Goal: Transaction & Acquisition: Book appointment/travel/reservation

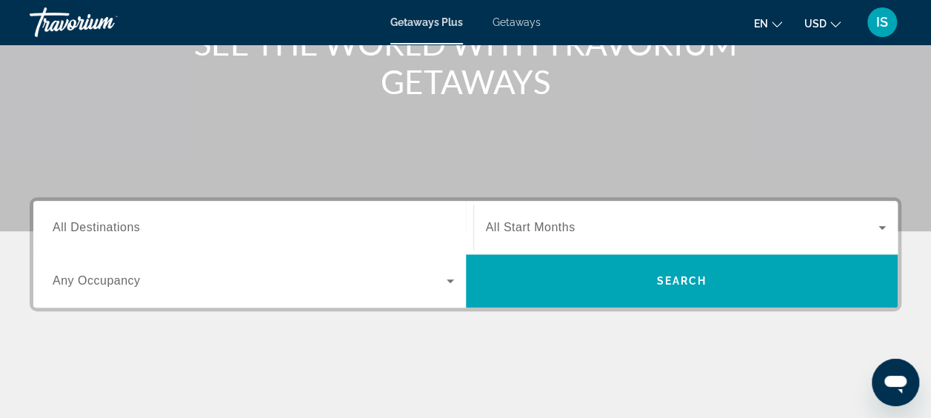
scroll to position [234, 0]
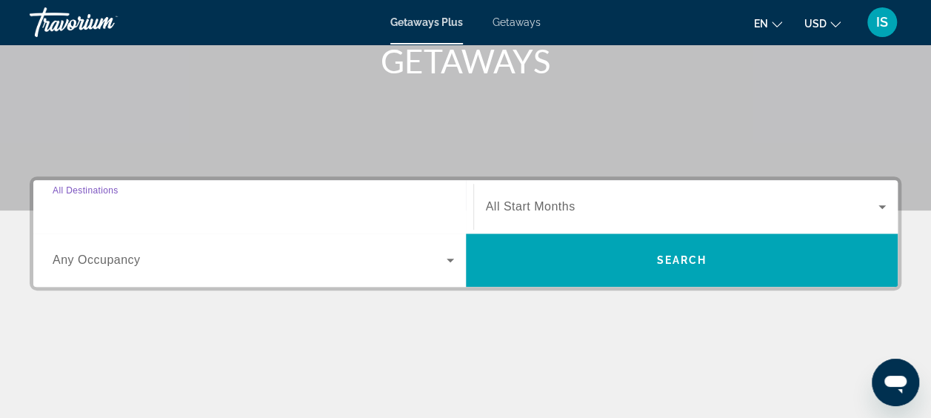
click at [236, 208] on input "Destination All Destinations" at bounding box center [253, 207] width 401 height 18
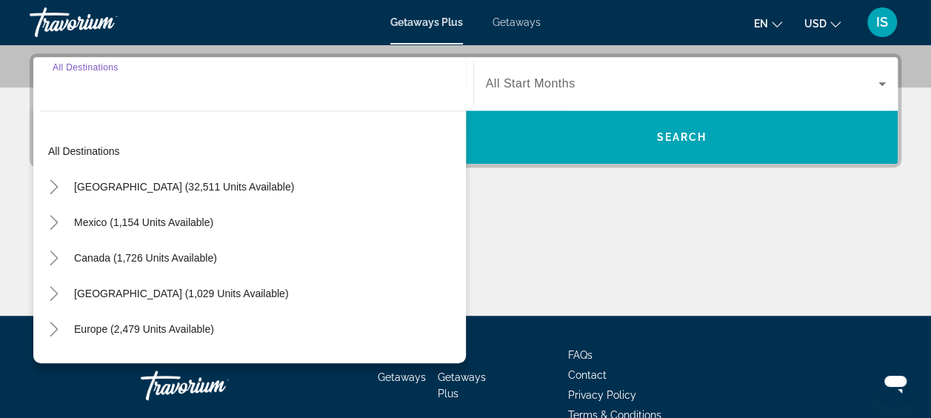
scroll to position [361, 0]
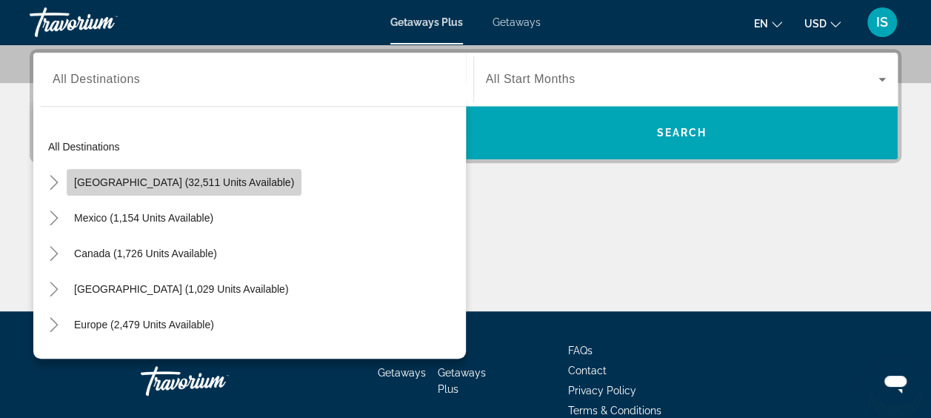
click at [231, 185] on span "United States (32,511 units available)" at bounding box center [184, 182] width 220 height 12
type input "**********"
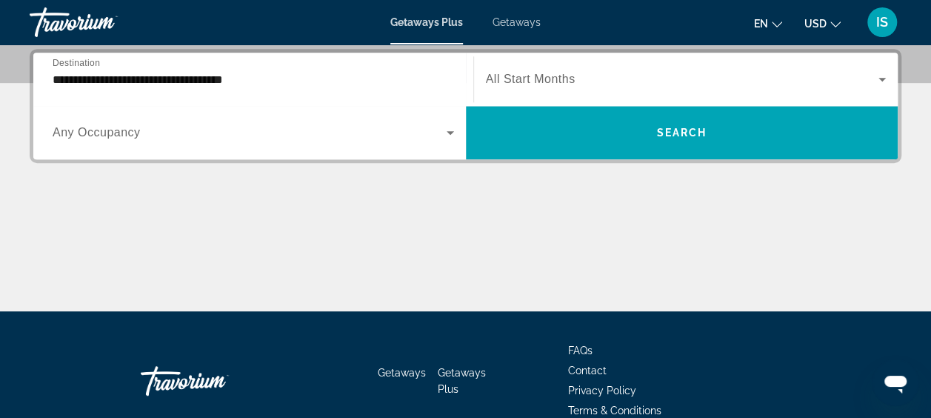
click at [547, 78] on span "All Start Months" at bounding box center [531, 79] width 90 height 13
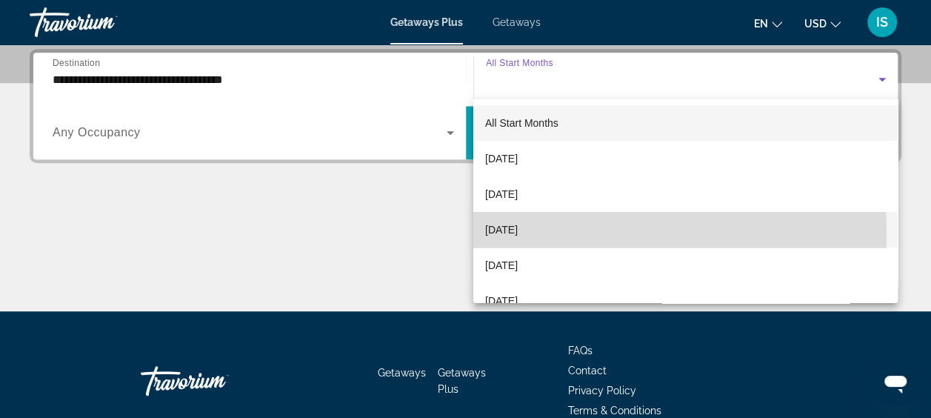
click at [518, 232] on span "November 2025" at bounding box center [501, 230] width 33 height 18
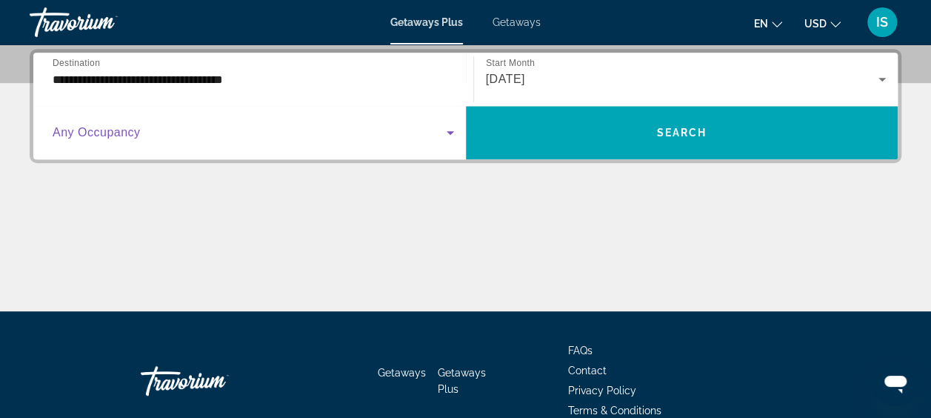
click at [298, 133] on span "Search widget" at bounding box center [250, 133] width 394 height 18
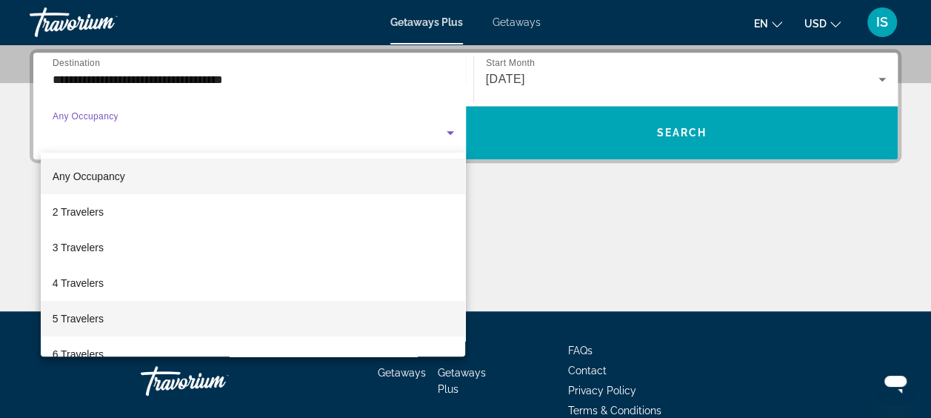
click at [222, 315] on mat-option "5 Travelers" at bounding box center [253, 319] width 425 height 36
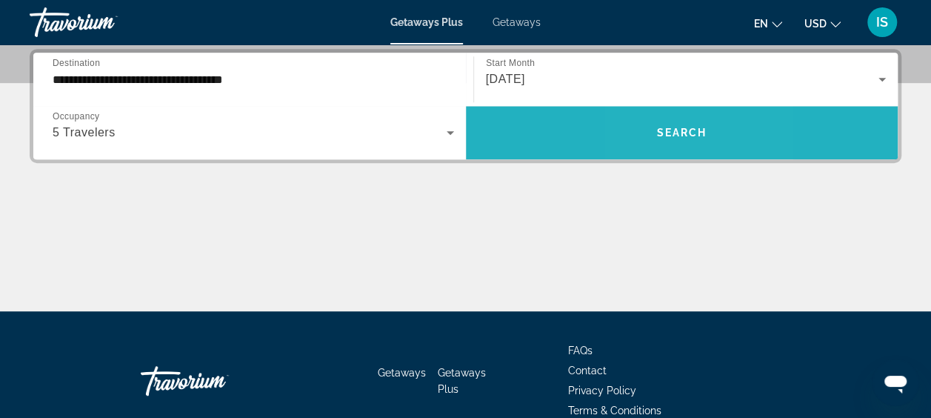
click at [657, 135] on span "Search" at bounding box center [681, 133] width 50 height 12
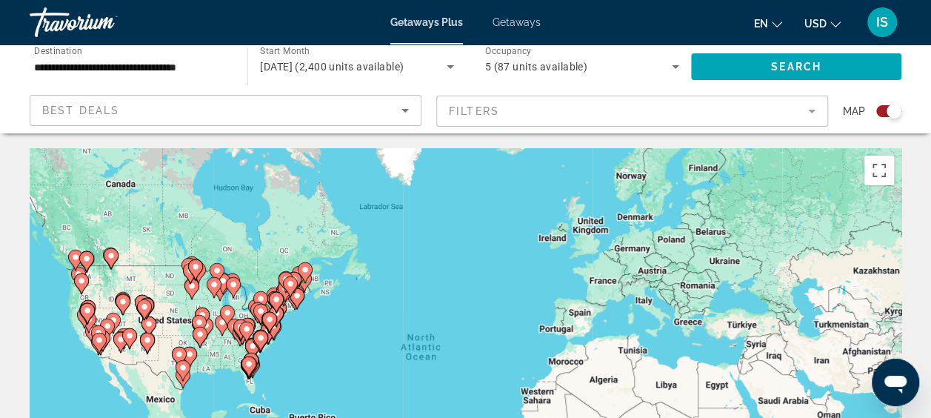
click at [554, 115] on mat-form-field "Filters" at bounding box center [632, 111] width 392 height 31
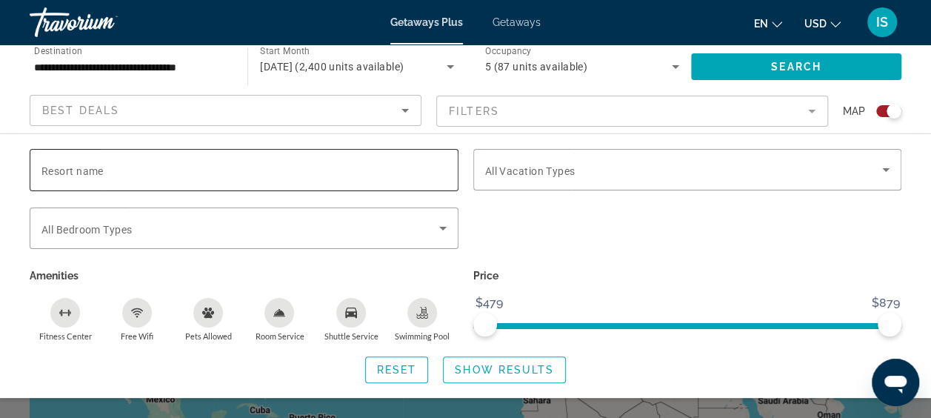
click at [391, 164] on input "Resort name" at bounding box center [243, 170] width 405 height 18
click at [481, 107] on mat-form-field "Filters" at bounding box center [632, 111] width 392 height 31
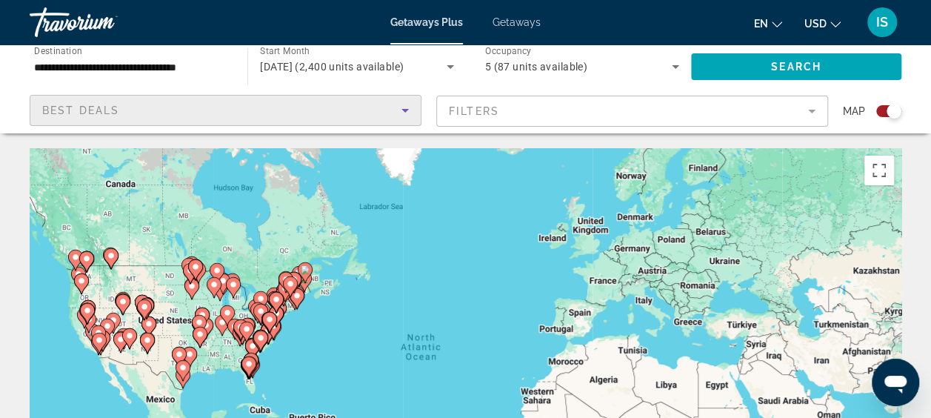
click at [405, 107] on icon "Sort by" at bounding box center [405, 110] width 18 height 18
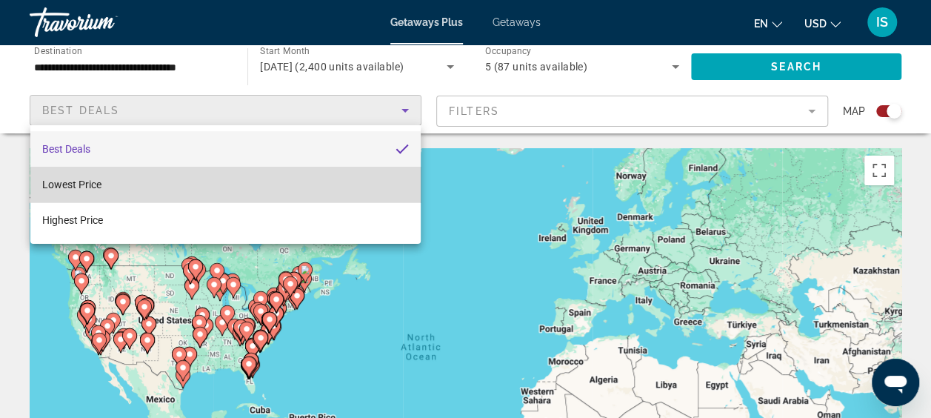
click at [366, 181] on mat-option "Lowest Price" at bounding box center [225, 185] width 390 height 36
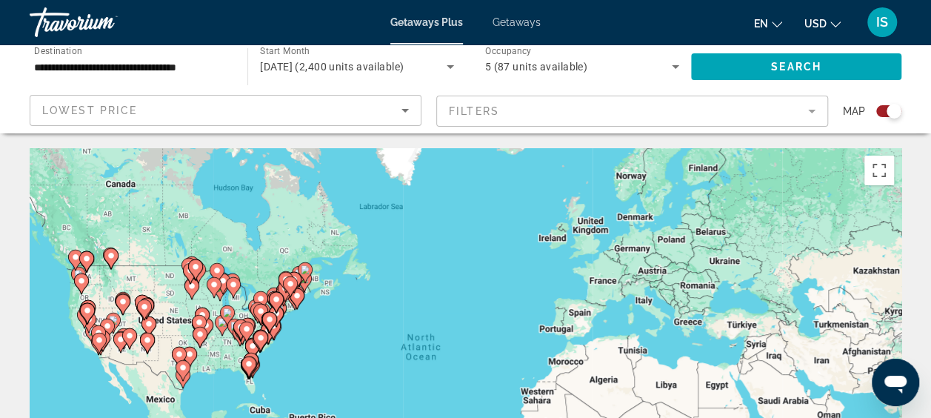
click at [366, 181] on div "To activate drag with keyboard, press Alt + Enter. Once in keyboard drag state,…" at bounding box center [465, 370] width 871 height 444
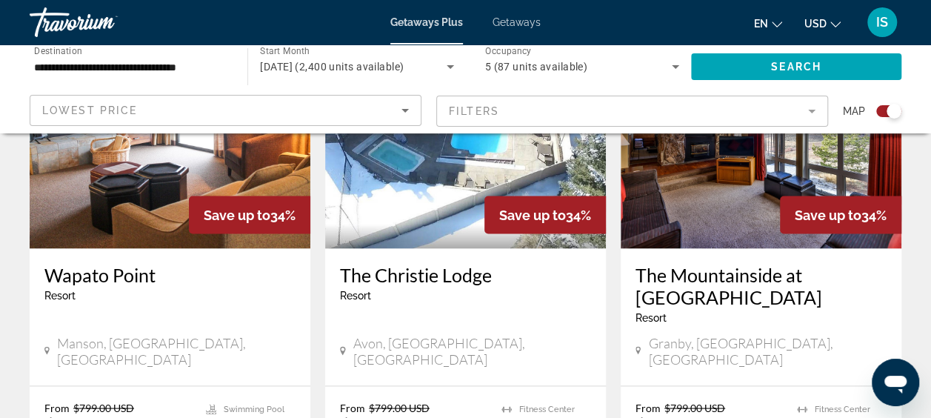
scroll to position [1278, 0]
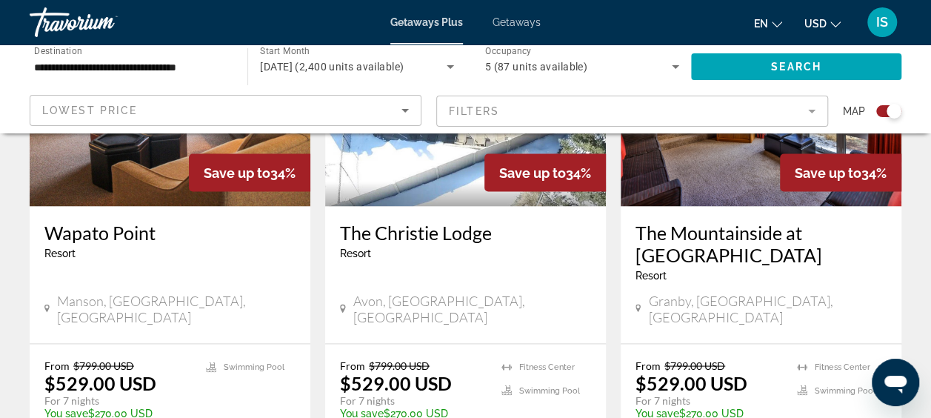
click at [520, 28] on div "Getaways Plus Getaways en English Español Français Italiano Português русский U…" at bounding box center [465, 22] width 931 height 38
click at [518, 19] on span "Getaways" at bounding box center [516, 22] width 48 height 12
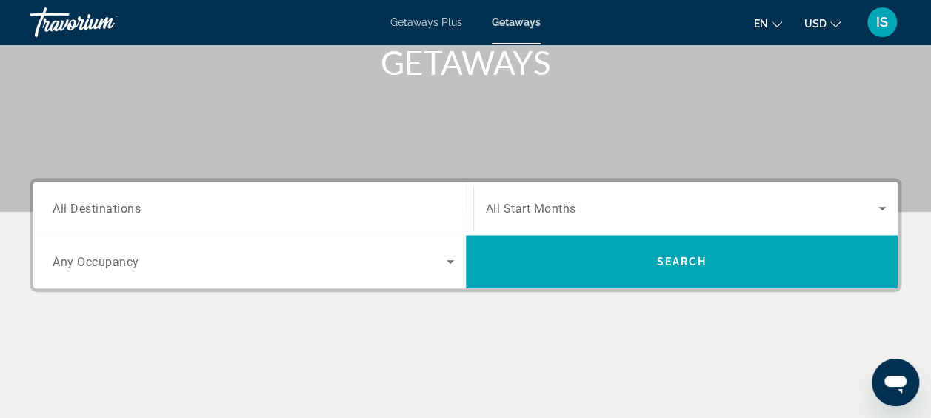
scroll to position [230, 0]
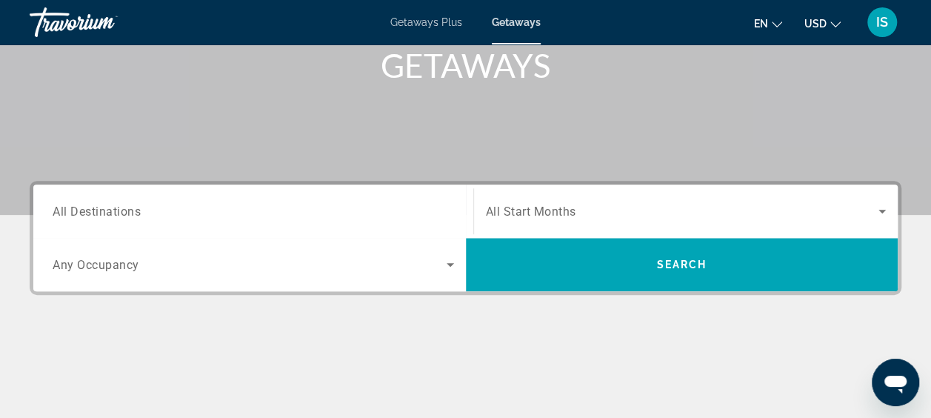
drag, startPoint x: 164, startPoint y: 200, endPoint x: 293, endPoint y: 225, distance: 131.3
click at [293, 225] on div "Search widget" at bounding box center [253, 211] width 401 height 42
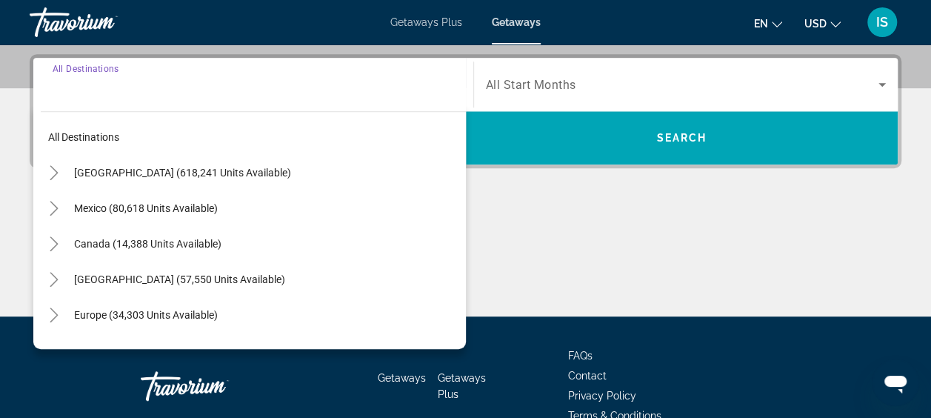
scroll to position [361, 0]
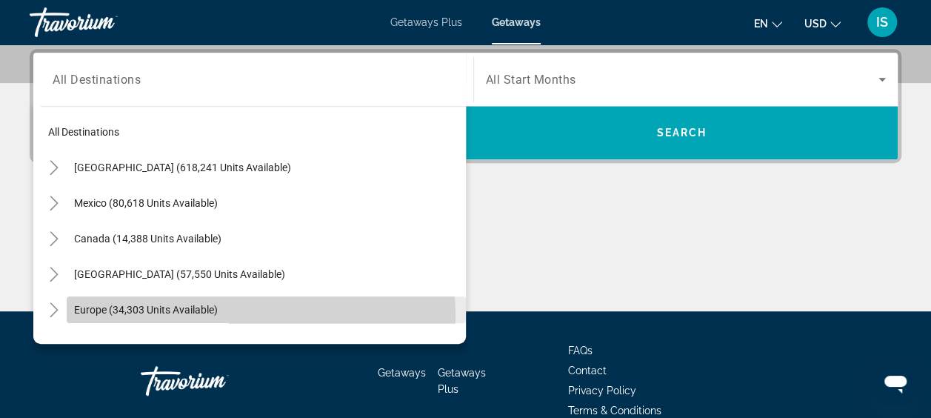
click at [247, 315] on span "Search widget" at bounding box center [266, 310] width 399 height 36
type input "**********"
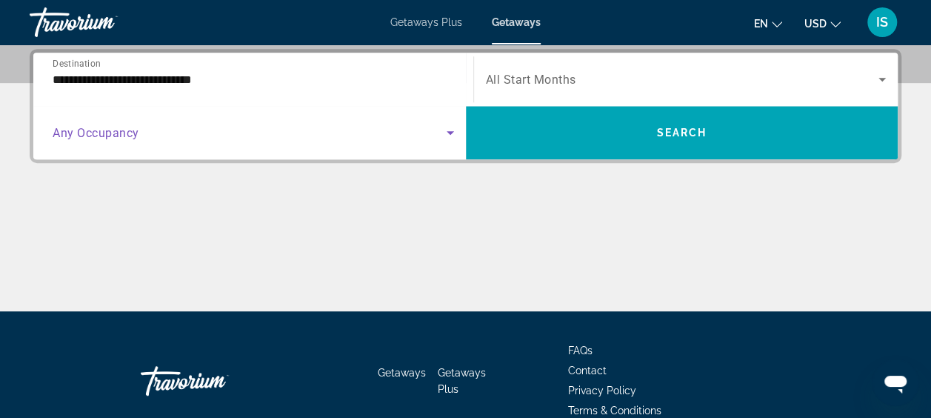
click at [446, 133] on icon "Search widget" at bounding box center [450, 133] width 18 height 18
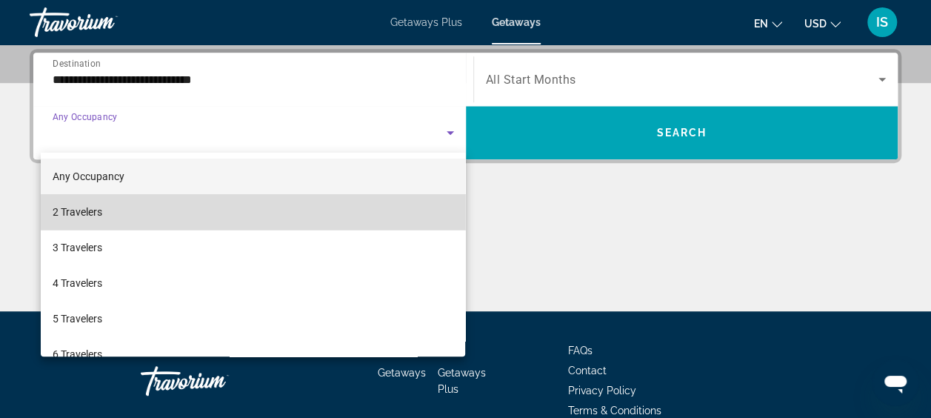
click at [393, 221] on mat-option "2 Travelers" at bounding box center [253, 212] width 425 height 36
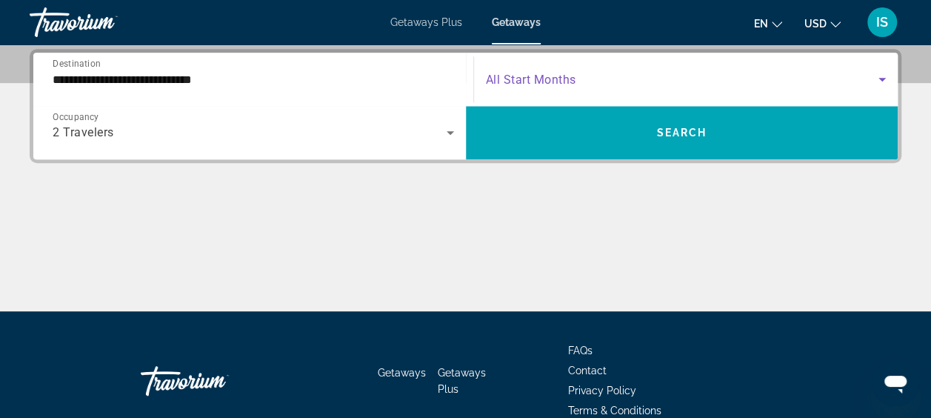
click at [605, 80] on span "Search widget" at bounding box center [682, 79] width 393 height 18
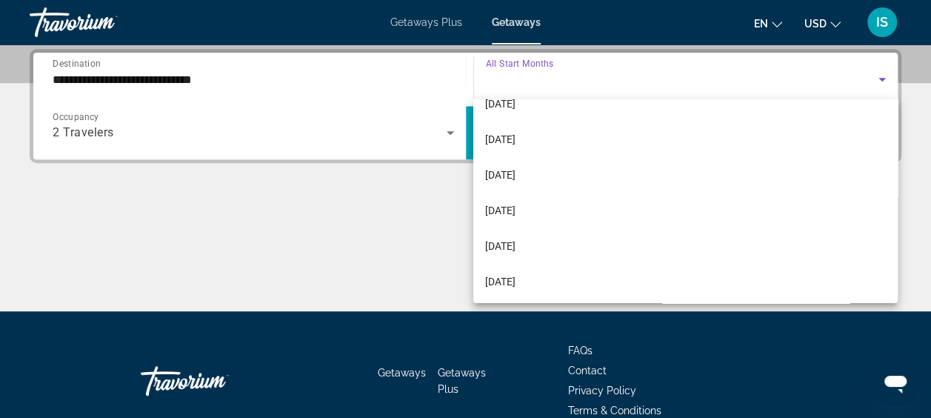
scroll to position [118, 0]
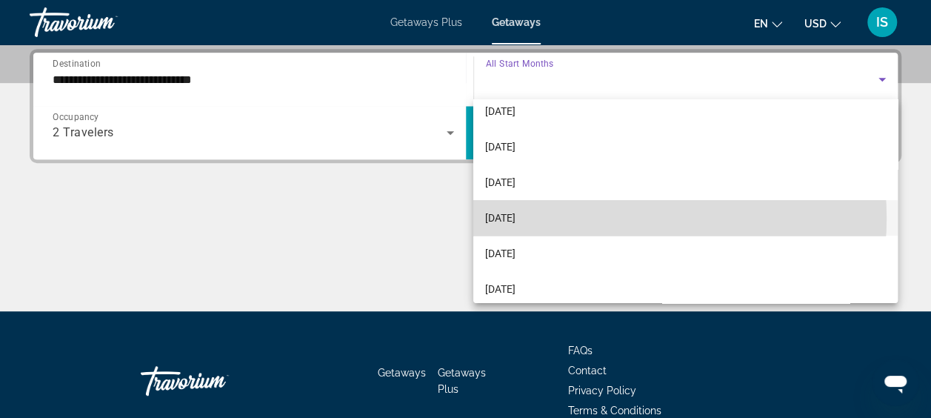
click at [600, 218] on mat-option "February 2026" at bounding box center [685, 218] width 424 height 36
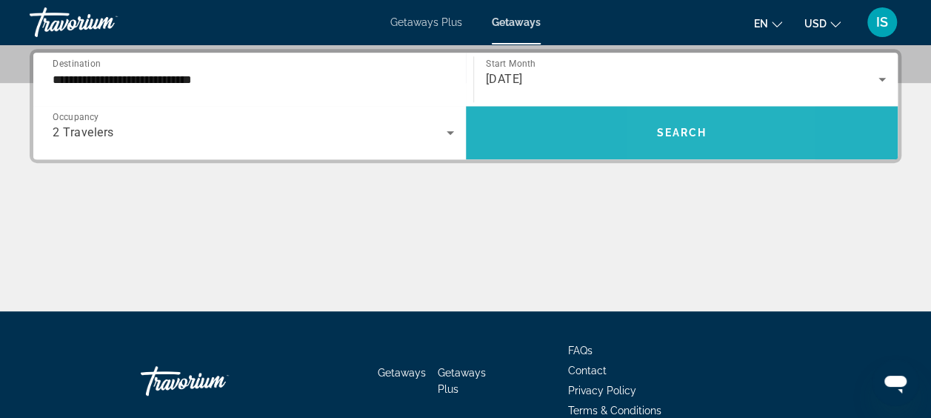
click at [669, 129] on span "Search" at bounding box center [681, 133] width 50 height 12
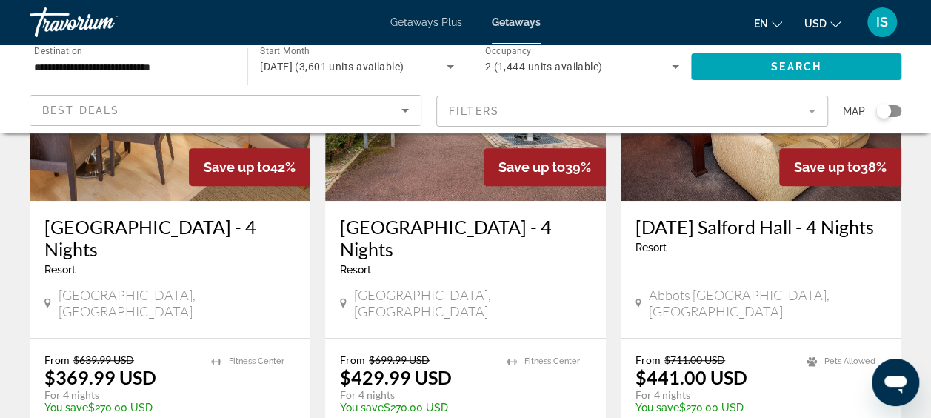
scroll to position [205, 0]
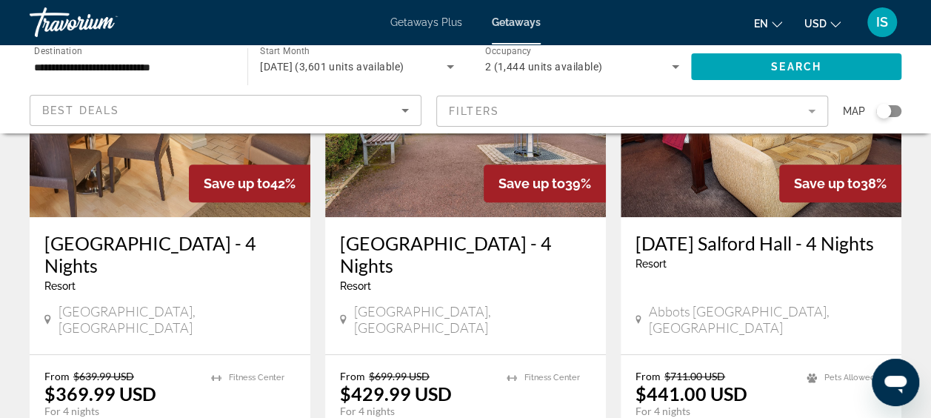
click at [761, 110] on mat-form-field "Filters" at bounding box center [632, 111] width 392 height 31
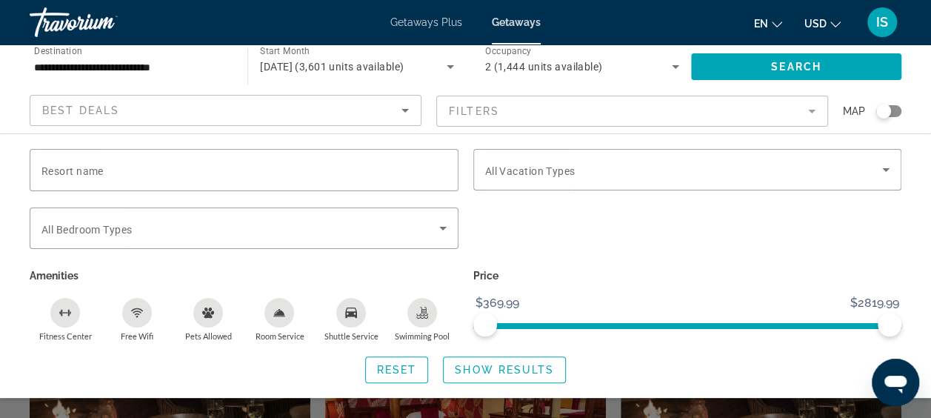
scroll to position [423, 0]
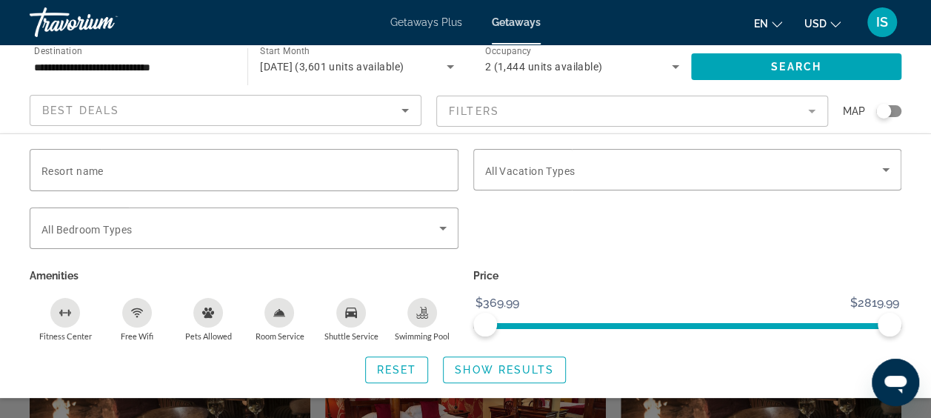
click at [918, 58] on div "**********" at bounding box center [465, 88] width 931 height 89
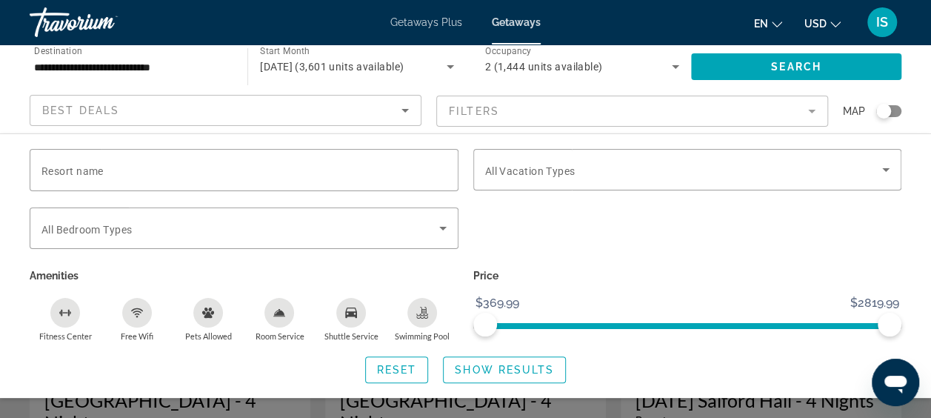
scroll to position [0, 0]
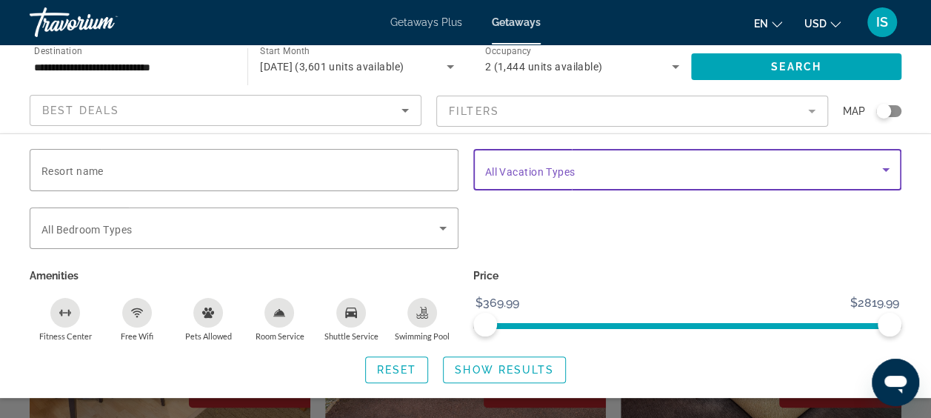
click at [695, 168] on span "Search widget" at bounding box center [684, 170] width 398 height 18
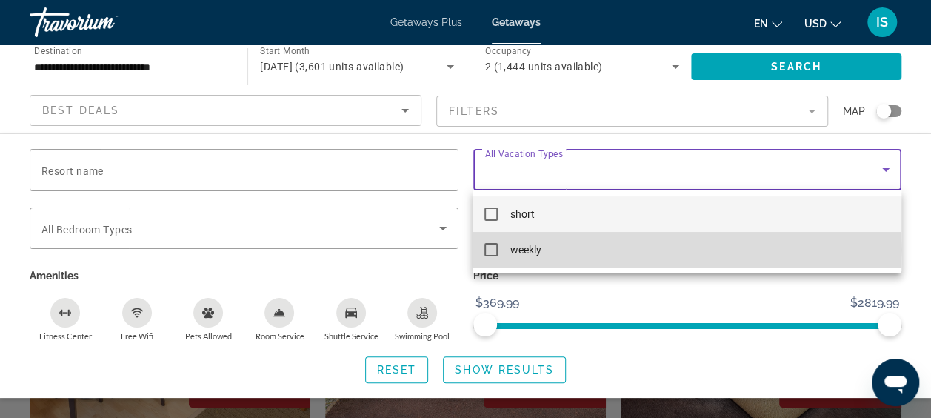
click at [495, 250] on mat-pseudo-checkbox at bounding box center [490, 249] width 13 height 13
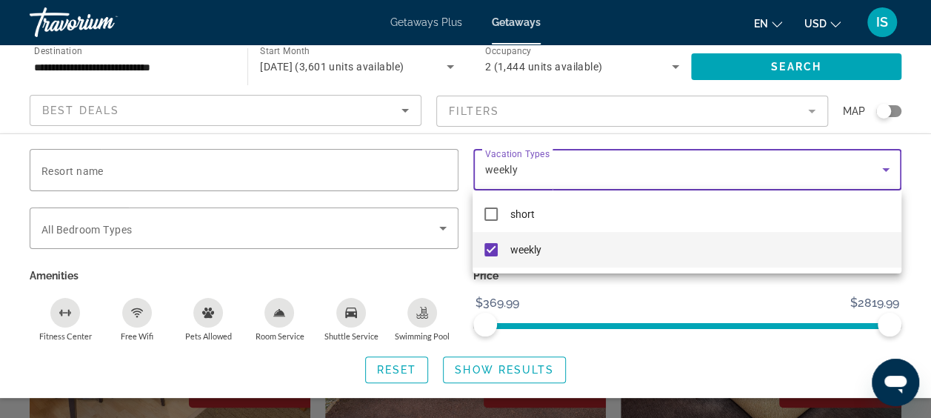
click at [592, 309] on div at bounding box center [465, 209] width 931 height 418
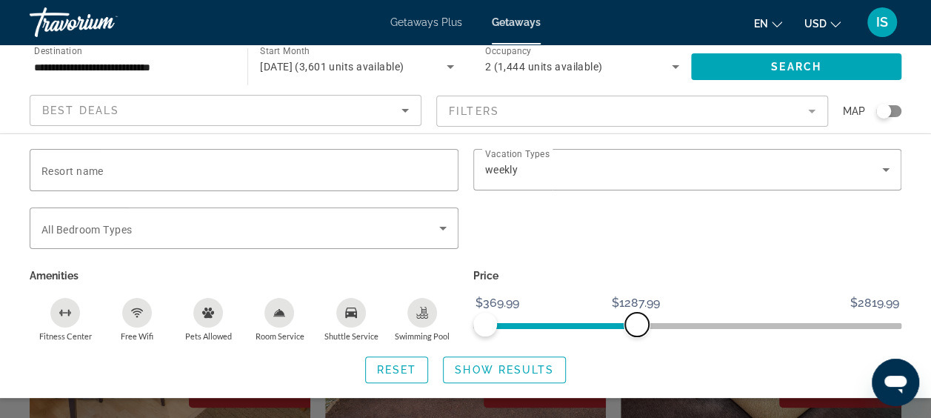
drag, startPoint x: 891, startPoint y: 323, endPoint x: 634, endPoint y: 335, distance: 257.9
click at [634, 335] on span "ngx-slider-max" at bounding box center [637, 324] width 24 height 24
click at [634, 335] on span "ngx-slider-max" at bounding box center [635, 324] width 24 height 24
drag, startPoint x: 629, startPoint y: 321, endPoint x: 589, endPoint y: 329, distance: 41.5
click at [589, 329] on span "ngx-slider-max" at bounding box center [589, 324] width 24 height 24
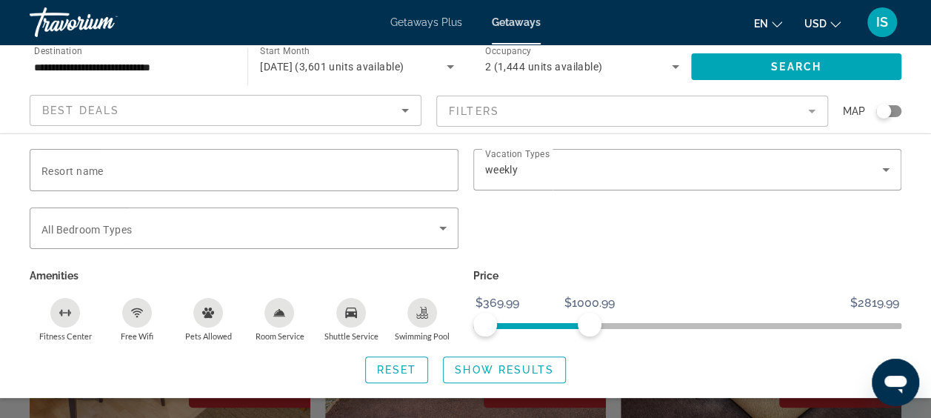
click at [686, 350] on div "Resort name Vacation Types All Vacation Types weekly Bedroom Types All Bedroom …" at bounding box center [465, 266] width 931 height 234
click at [478, 367] on span "Show Results" at bounding box center [504, 370] width 99 height 12
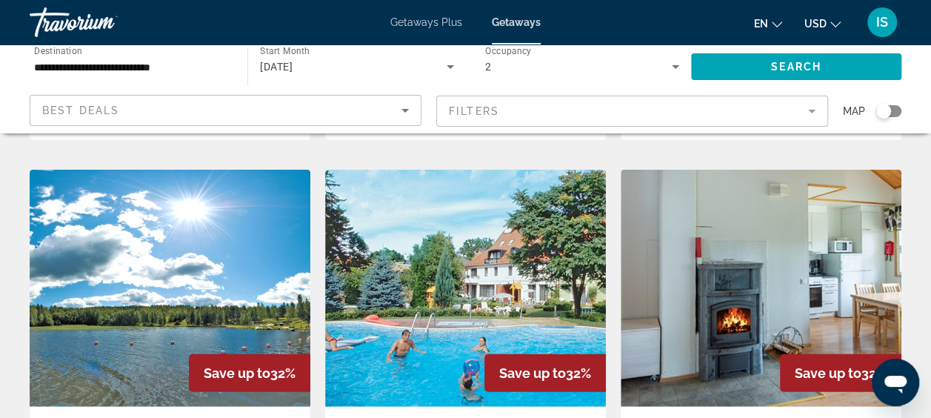
scroll to position [1576, 0]
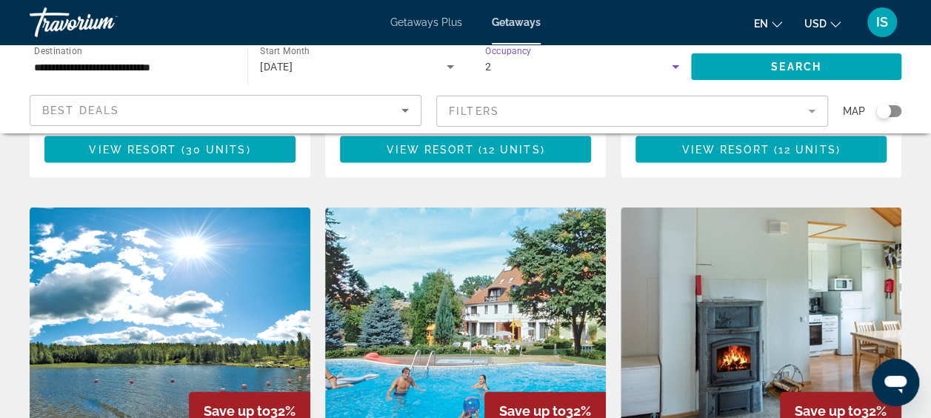
click at [674, 67] on icon "Search widget" at bounding box center [675, 67] width 7 height 4
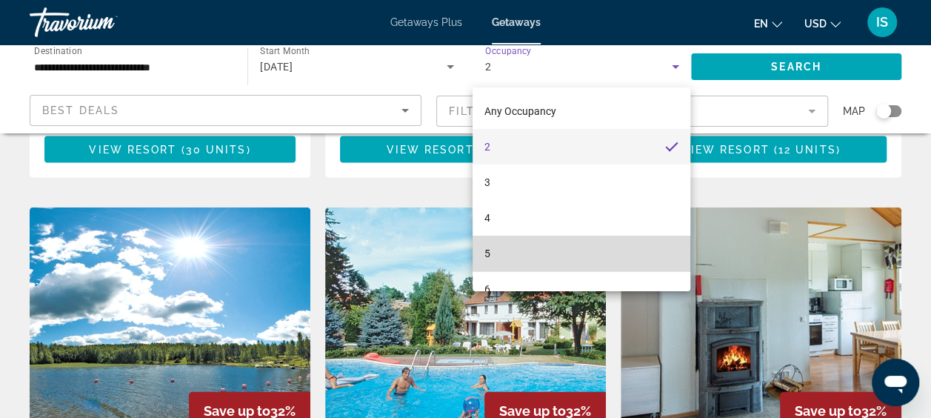
click at [611, 255] on mat-option "5" at bounding box center [581, 253] width 218 height 36
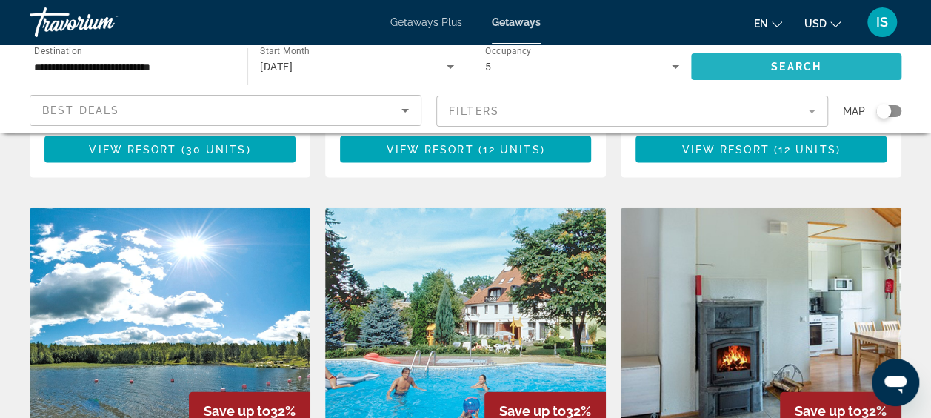
click at [772, 62] on span "Search" at bounding box center [796, 67] width 50 height 12
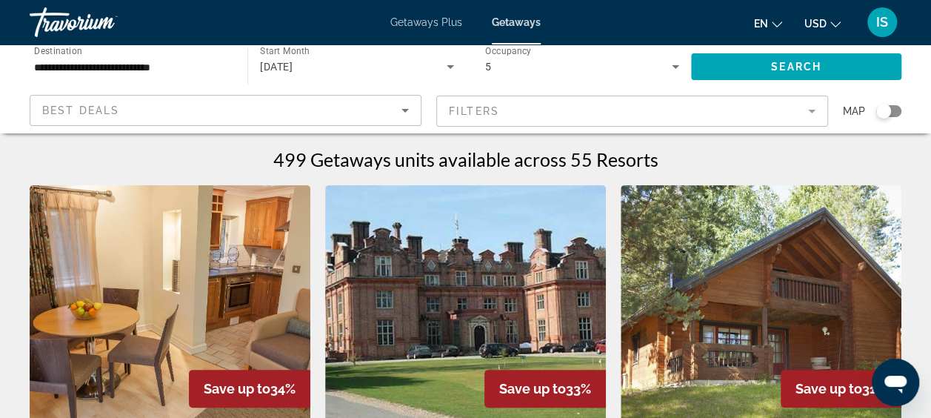
click at [894, 107] on div "Search widget" at bounding box center [888, 111] width 25 height 12
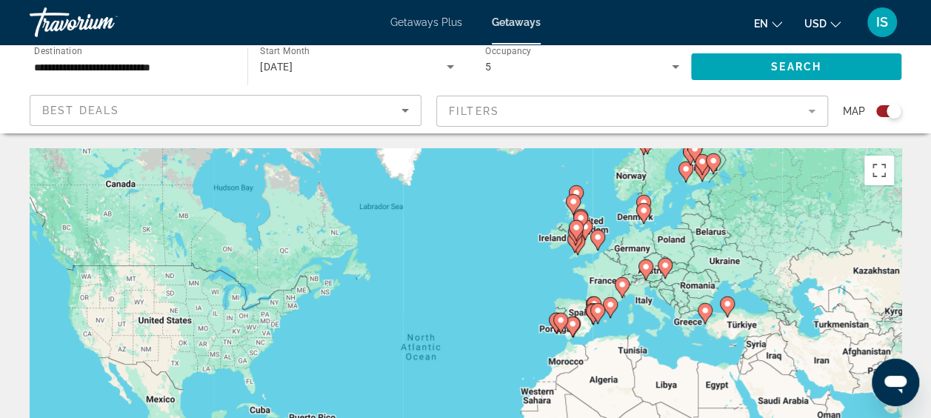
click at [622, 283] on image "Main content" at bounding box center [621, 284] width 9 height 9
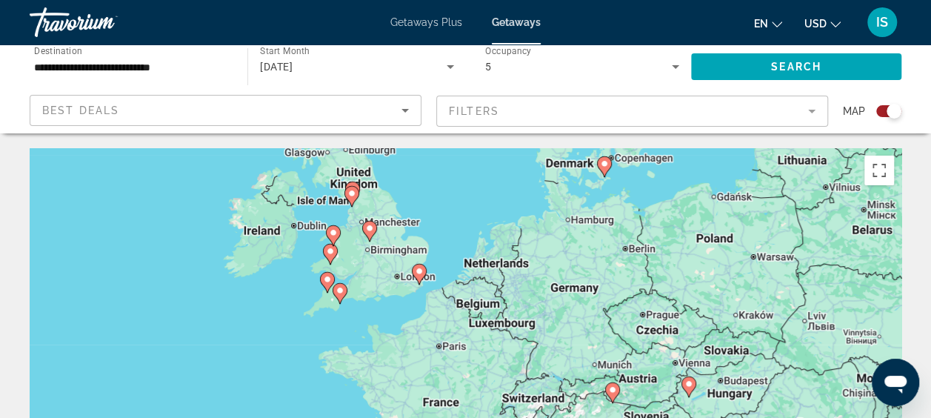
drag, startPoint x: 398, startPoint y: 245, endPoint x: 449, endPoint y: 350, distance: 116.9
click at [449, 350] on div "To activate drag with keyboard, press Alt + Enter. Once in keyboard drag state,…" at bounding box center [465, 370] width 871 height 444
click at [351, 192] on image "Main content" at bounding box center [351, 193] width 9 height 9
type input "**********"
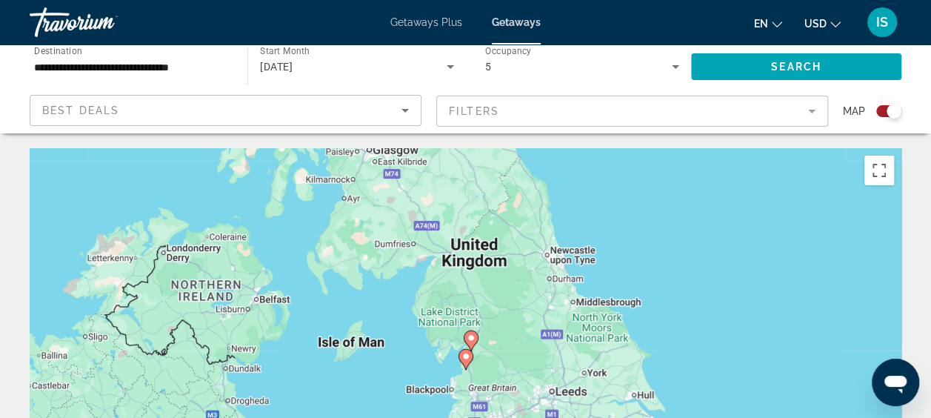
click at [470, 339] on image "Main content" at bounding box center [470, 337] width 9 height 9
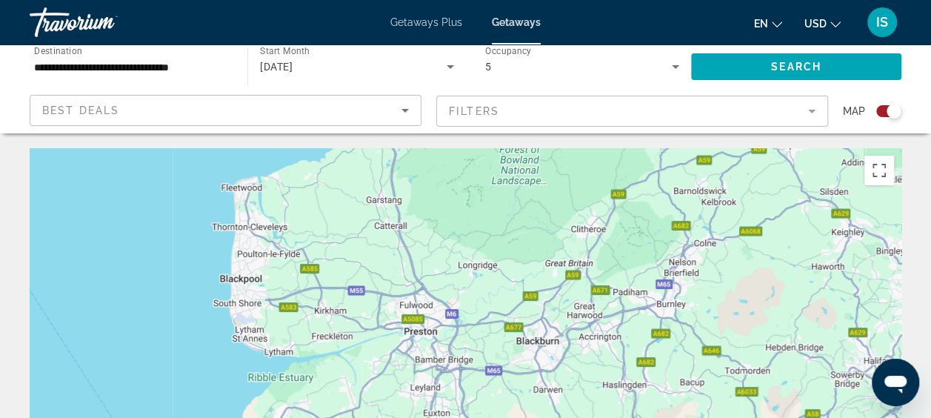
drag, startPoint x: 453, startPoint y: 315, endPoint x: 381, endPoint y: -77, distance: 399.1
click at [381, 0] on html "**********" at bounding box center [465, 209] width 931 height 418
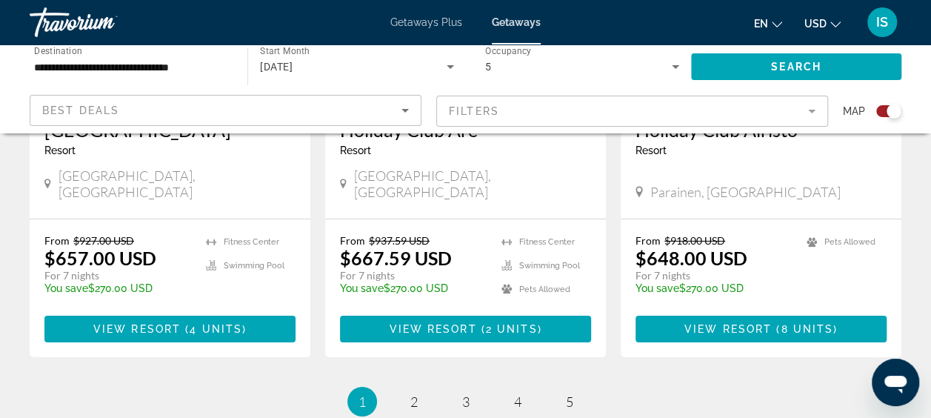
scroll to position [2359, 0]
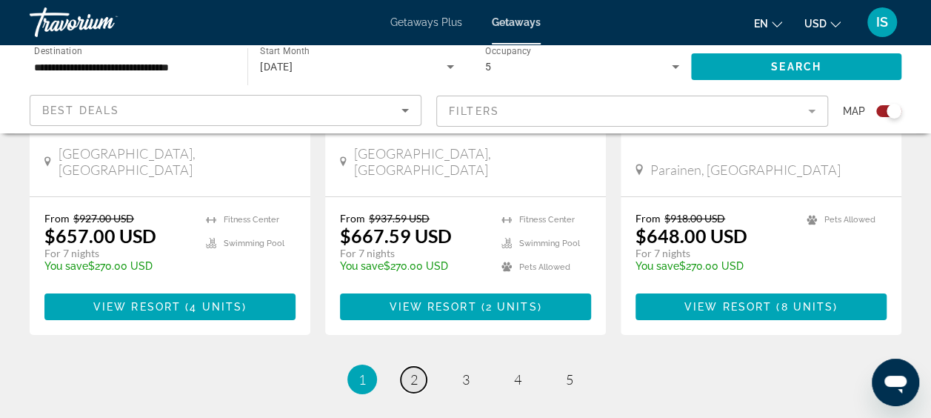
click at [416, 371] on span "2" at bounding box center [413, 379] width 7 height 16
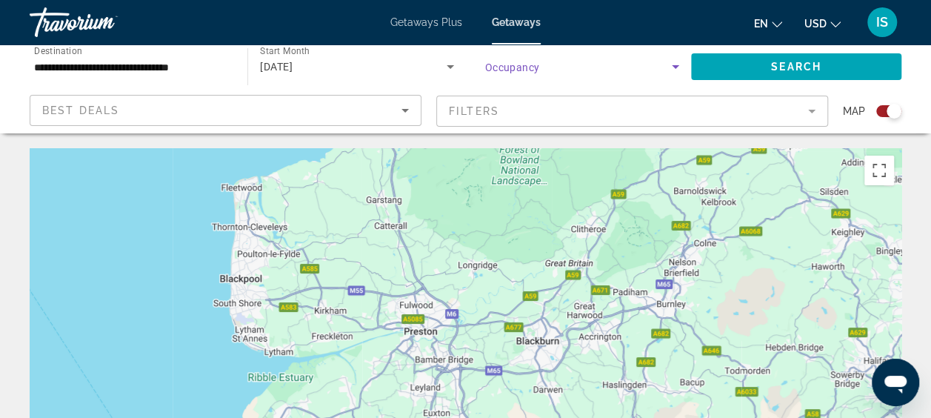
click at [677, 67] on icon "Search widget" at bounding box center [675, 67] width 18 height 18
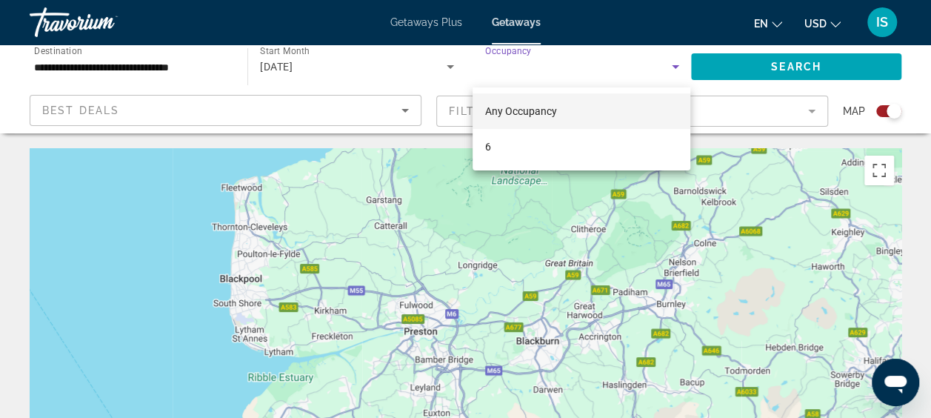
click at [677, 67] on div at bounding box center [465, 209] width 931 height 418
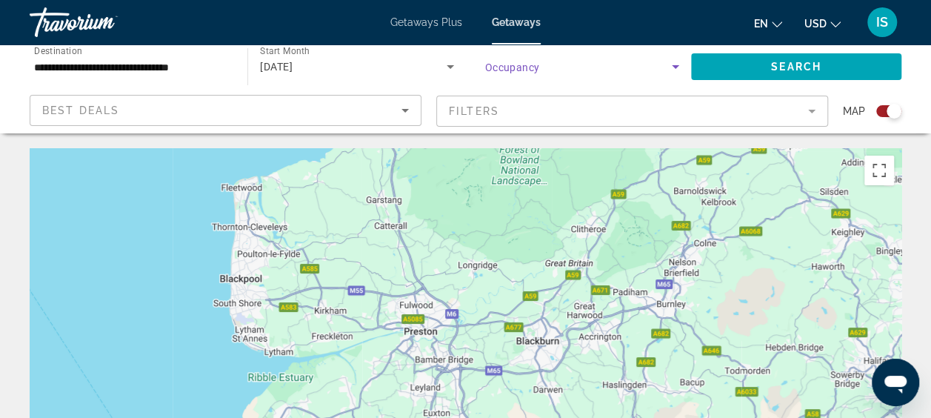
click at [669, 67] on icon "Search widget" at bounding box center [675, 67] width 18 height 18
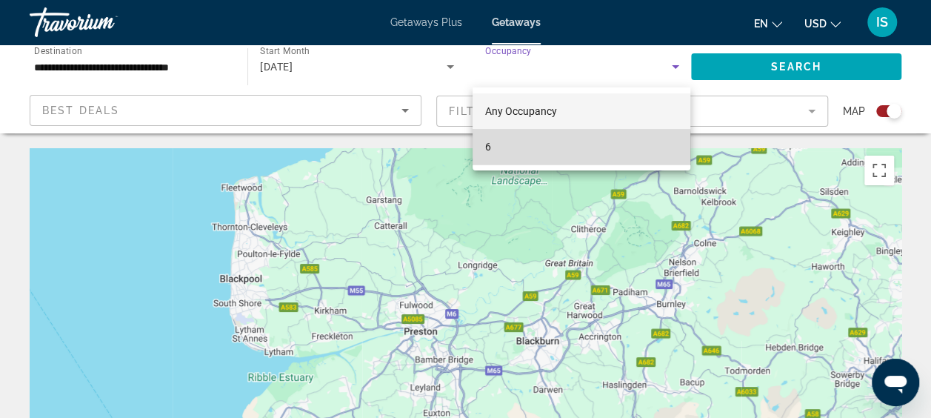
click at [572, 152] on mat-option "6" at bounding box center [581, 147] width 218 height 36
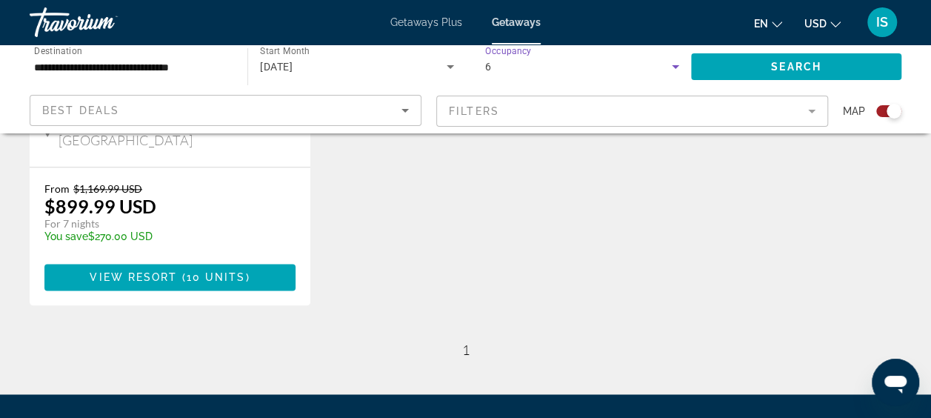
scroll to position [831, 0]
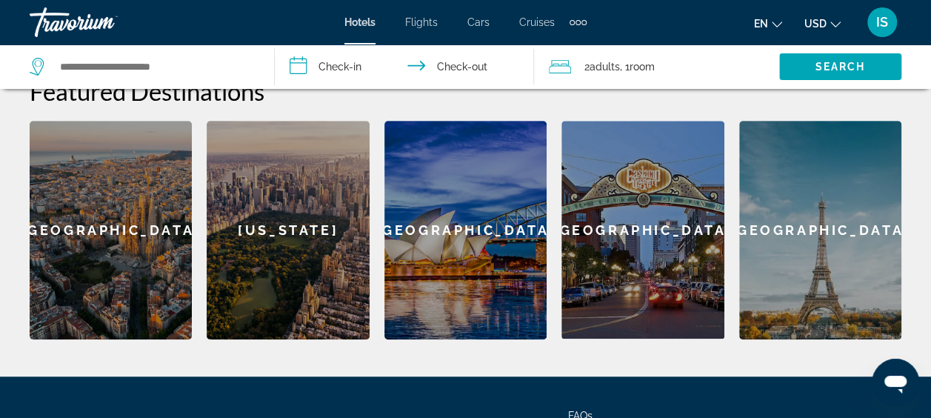
scroll to position [423, 0]
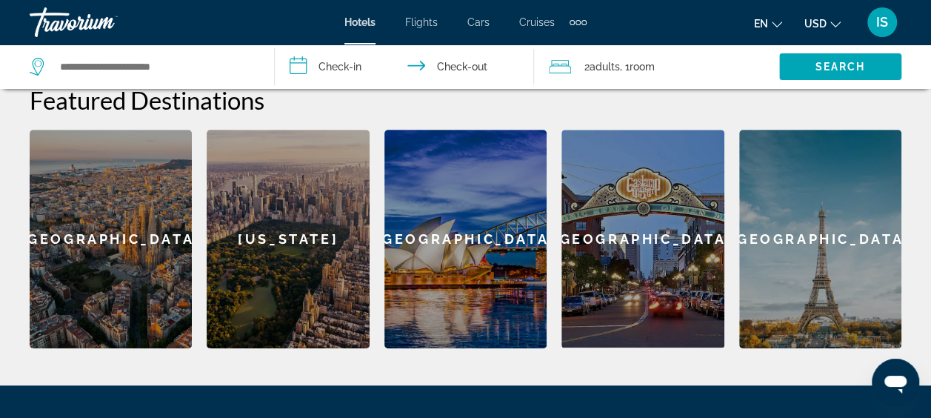
click at [843, 243] on div "[GEOGRAPHIC_DATA]" at bounding box center [820, 239] width 162 height 218
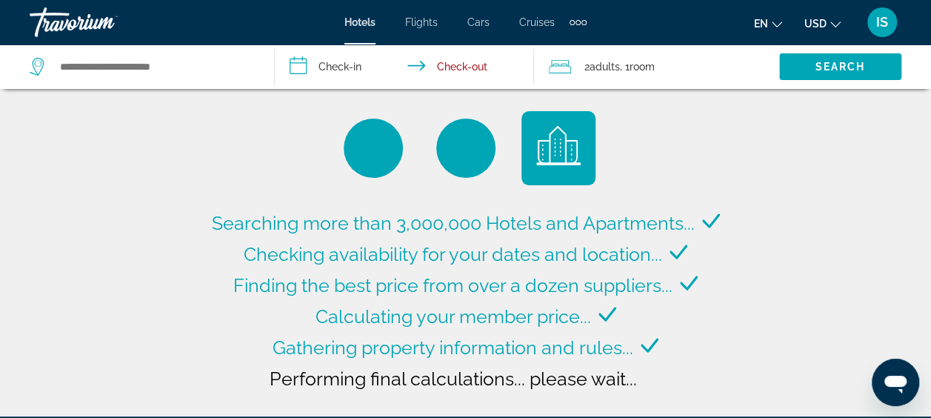
type input "**********"
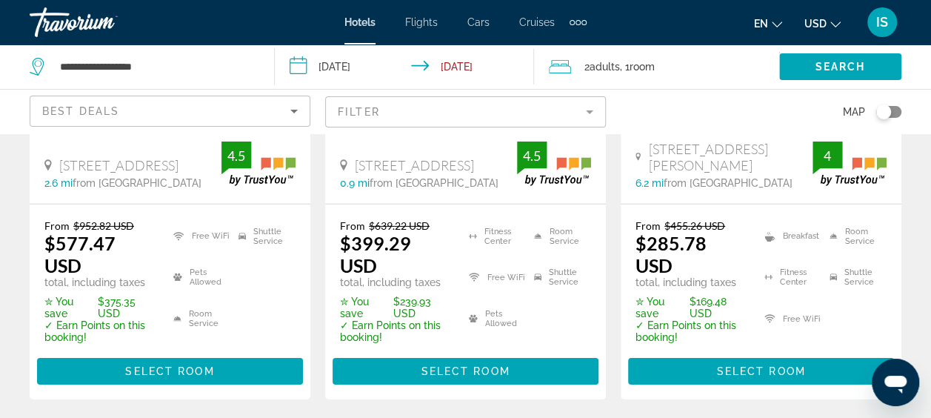
scroll to position [2220, 0]
